Goal: Transaction & Acquisition: Subscribe to service/newsletter

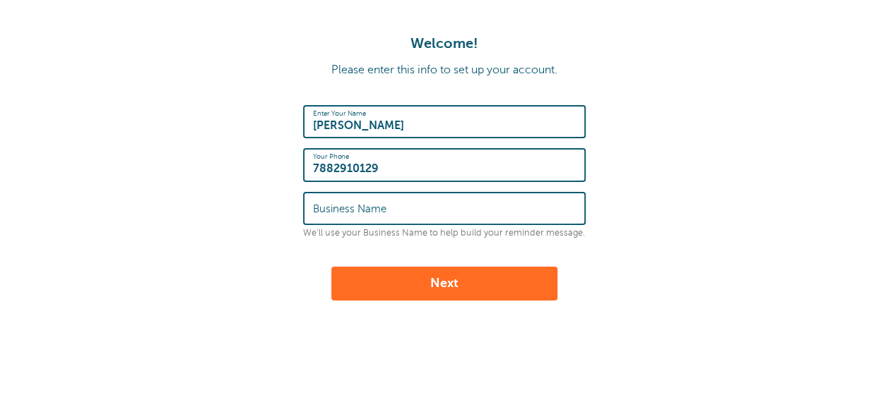
type input "7882910129"
click at [377, 210] on label "Business Name" at bounding box center [349, 209] width 73 height 13
click at [377, 210] on input "Business Name" at bounding box center [444, 208] width 263 height 30
type input "Thomasphilli"
click at [417, 279] on button "Next" at bounding box center [444, 284] width 226 height 34
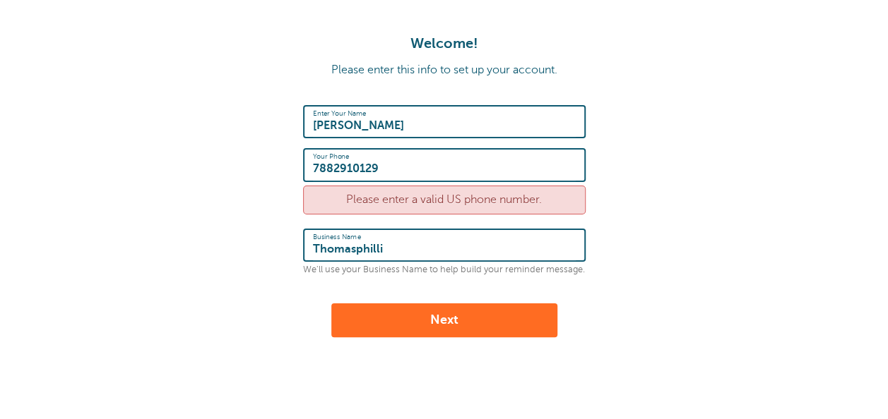
click at [383, 162] on input "7882910129" at bounding box center [444, 165] width 263 height 30
type input "6167372053"
click at [454, 309] on button "Next" at bounding box center [444, 321] width 226 height 34
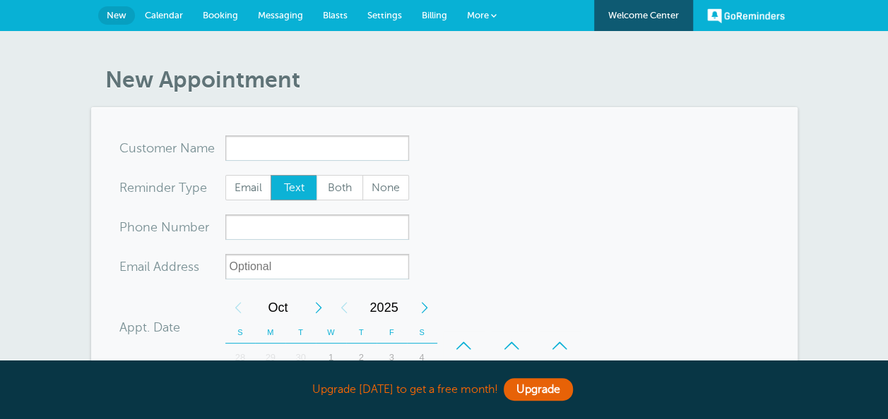
click at [472, 21] on link "More" at bounding box center [481, 16] width 49 height 32
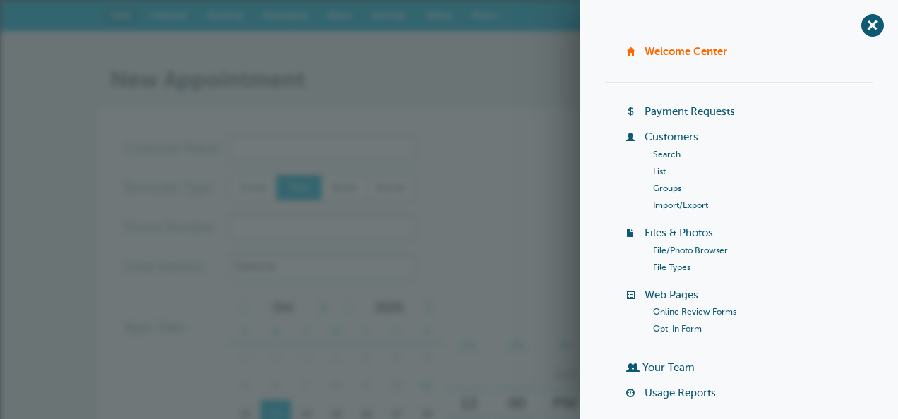
click at [672, 112] on link "Payment Requests" at bounding box center [690, 111] width 90 height 11
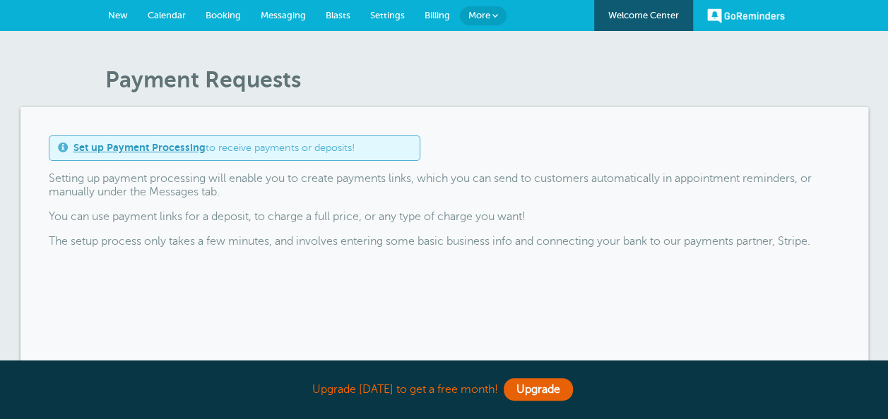
click at [144, 149] on link "Set up Payment Processing" at bounding box center [139, 147] width 132 height 11
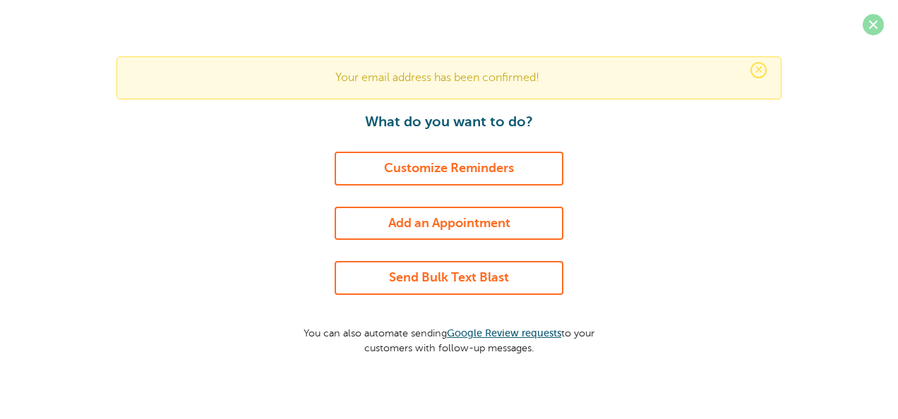
click at [876, 16] on span at bounding box center [873, 24] width 21 height 21
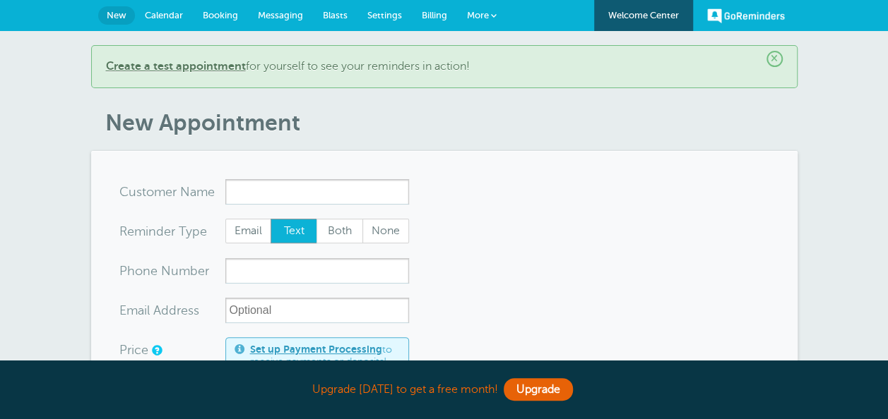
click at [500, 21] on link "More" at bounding box center [481, 16] width 49 height 32
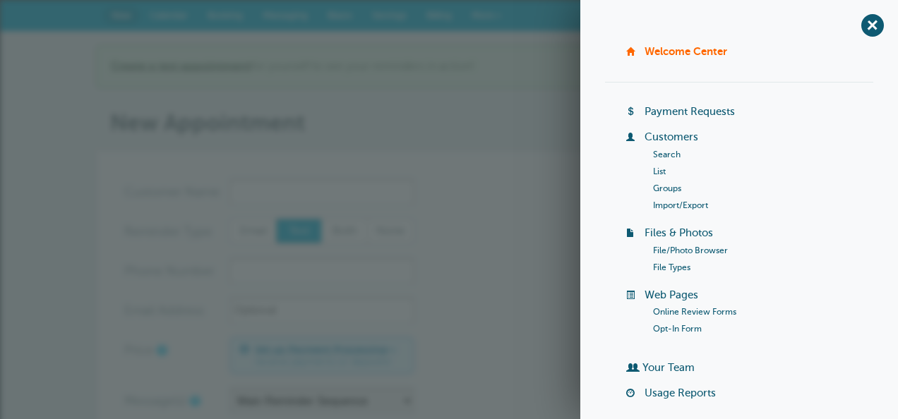
click at [669, 112] on link "Payment Requests" at bounding box center [690, 111] width 90 height 11
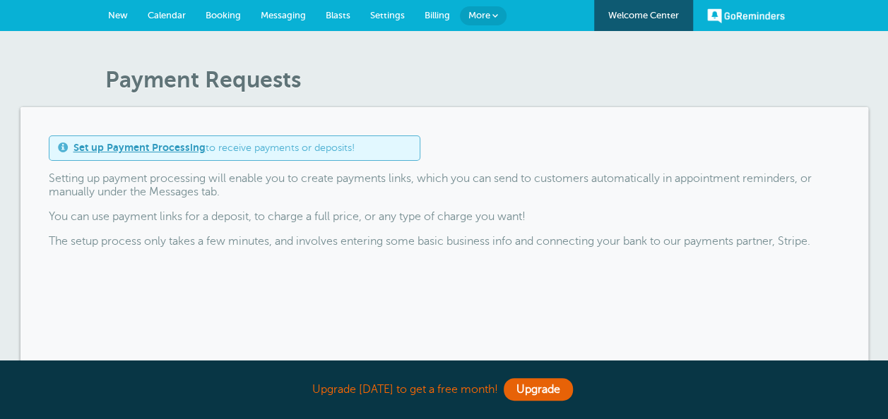
click at [136, 150] on link "Set up Payment Processing" at bounding box center [139, 147] width 132 height 11
click at [158, 150] on link "Set up Payment Processing" at bounding box center [139, 147] width 132 height 11
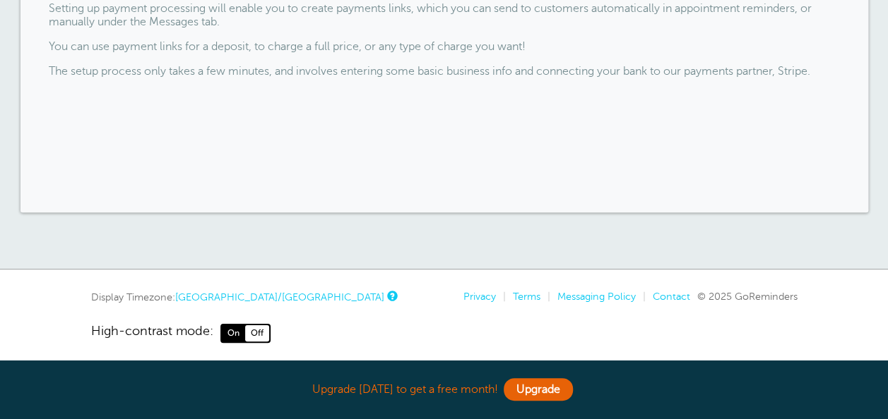
scroll to position [179, 0]
